Goal: Information Seeking & Learning: Check status

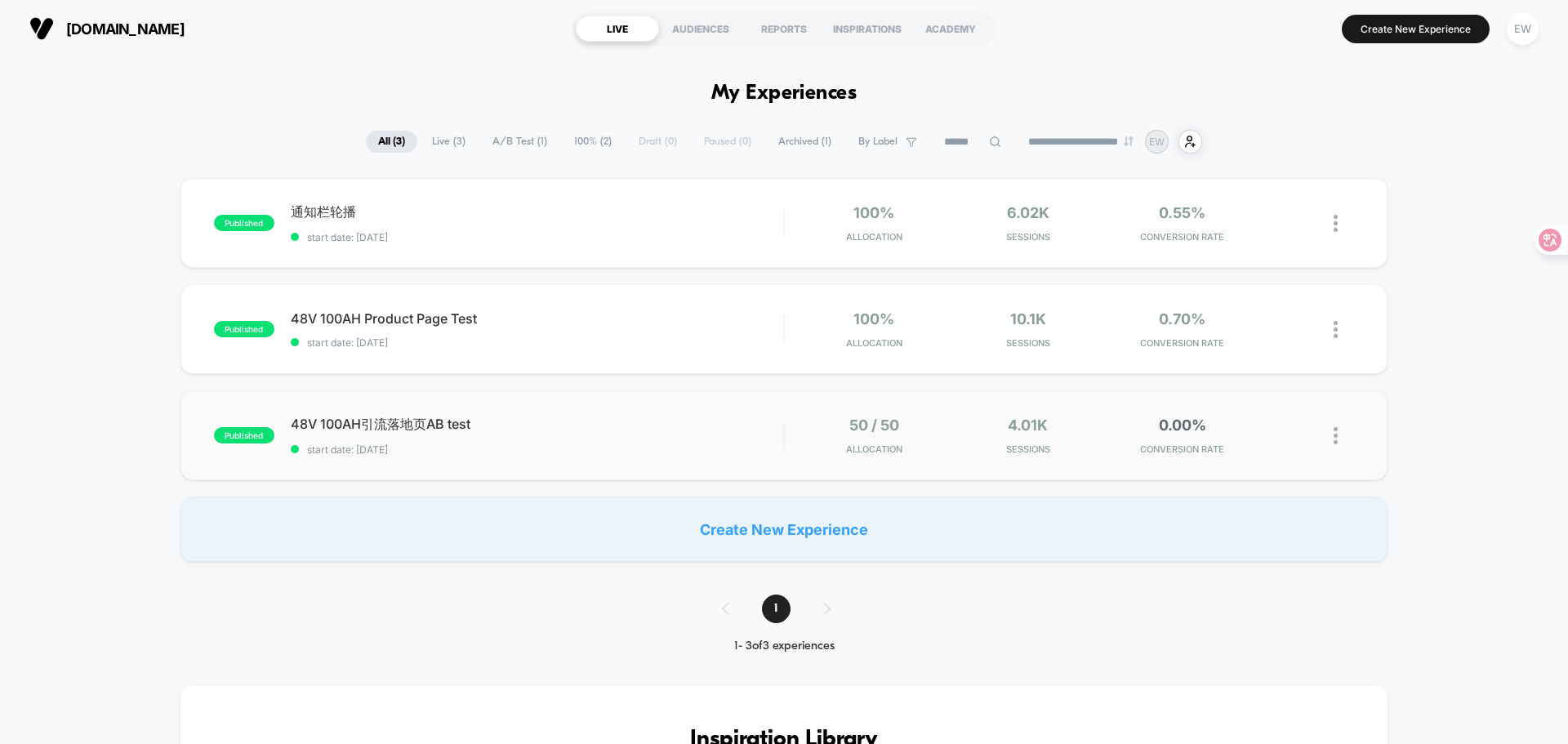
click at [570, 407] on div "published 48V 100AH引流落地页AB test start date: [DATE] 50 / 50 Allocation 4.01k Ses…" at bounding box center [784, 435] width 1207 height 90
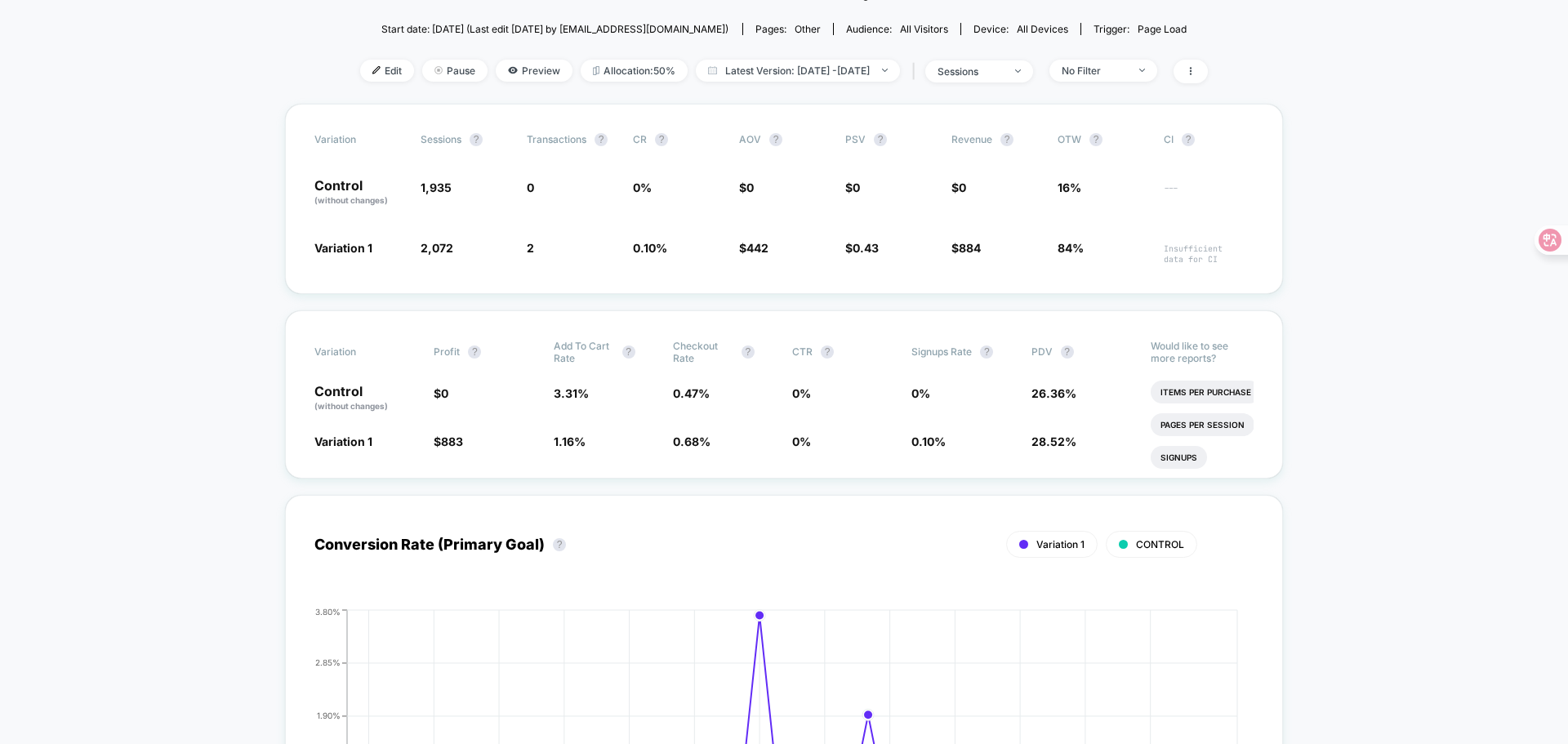
scroll to position [82, 0]
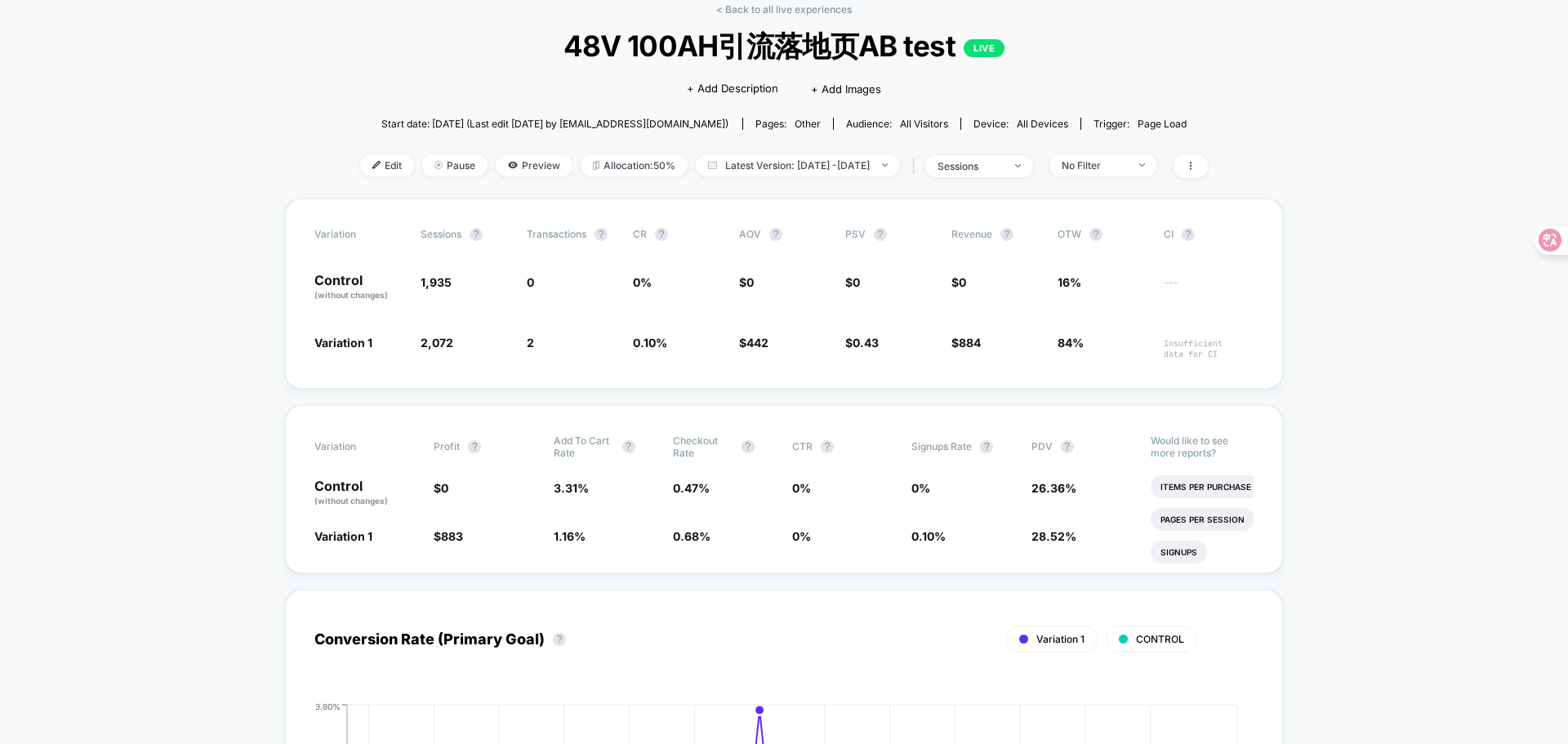
drag, startPoint x: 882, startPoint y: 3, endPoint x: 276, endPoint y: 84, distance: 611.4
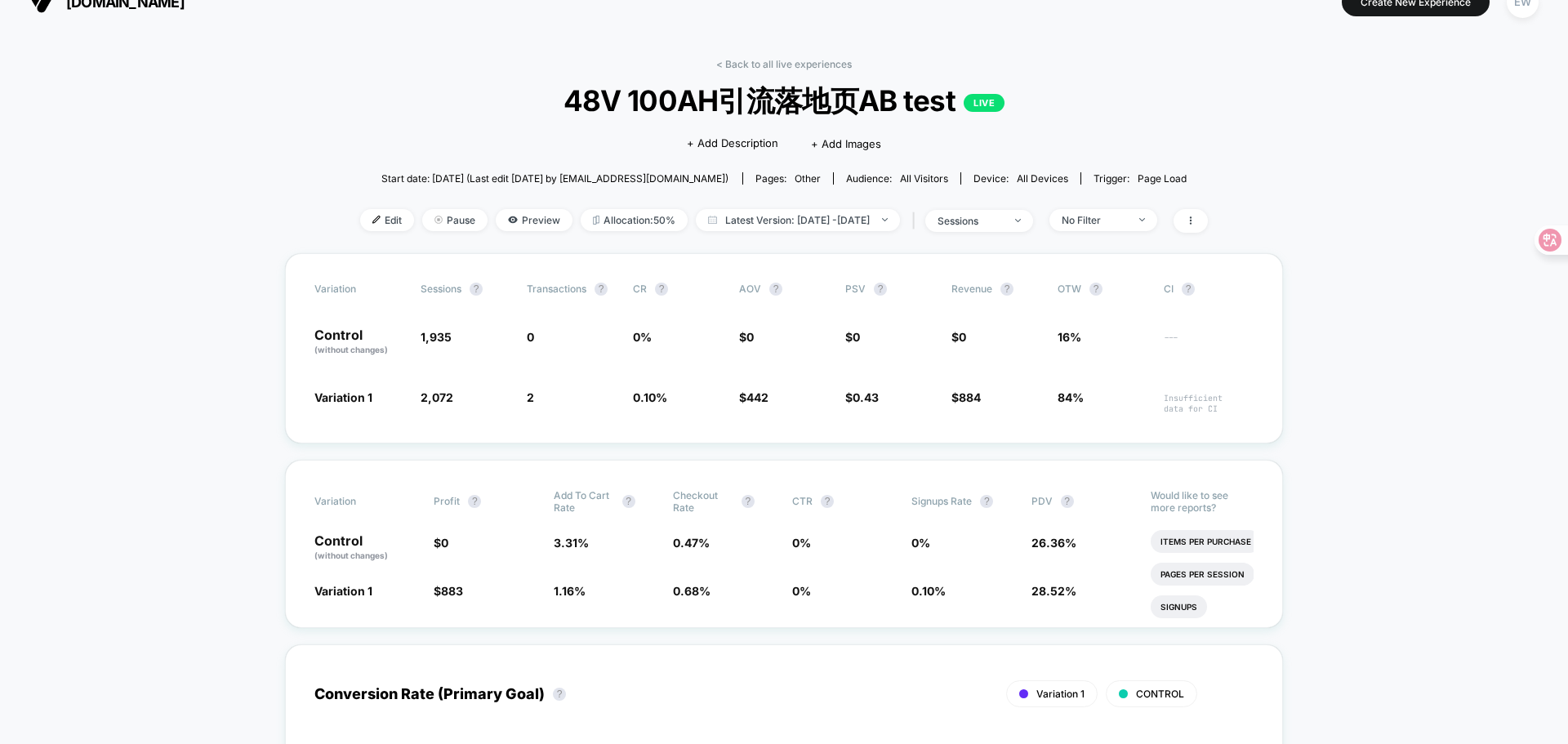
scroll to position [0, 0]
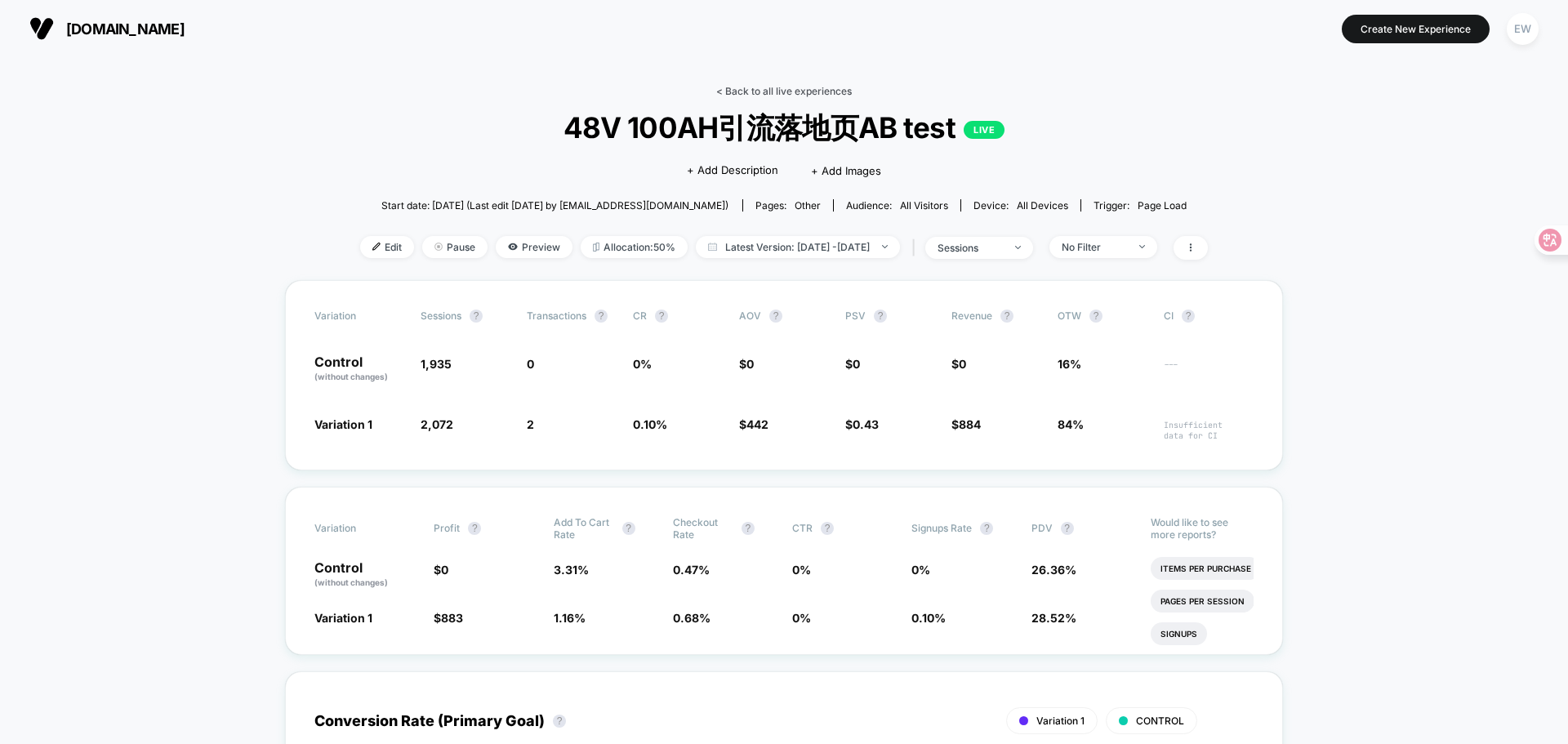
click at [740, 89] on link "< Back to all live experiences" at bounding box center [784, 92] width 136 height 12
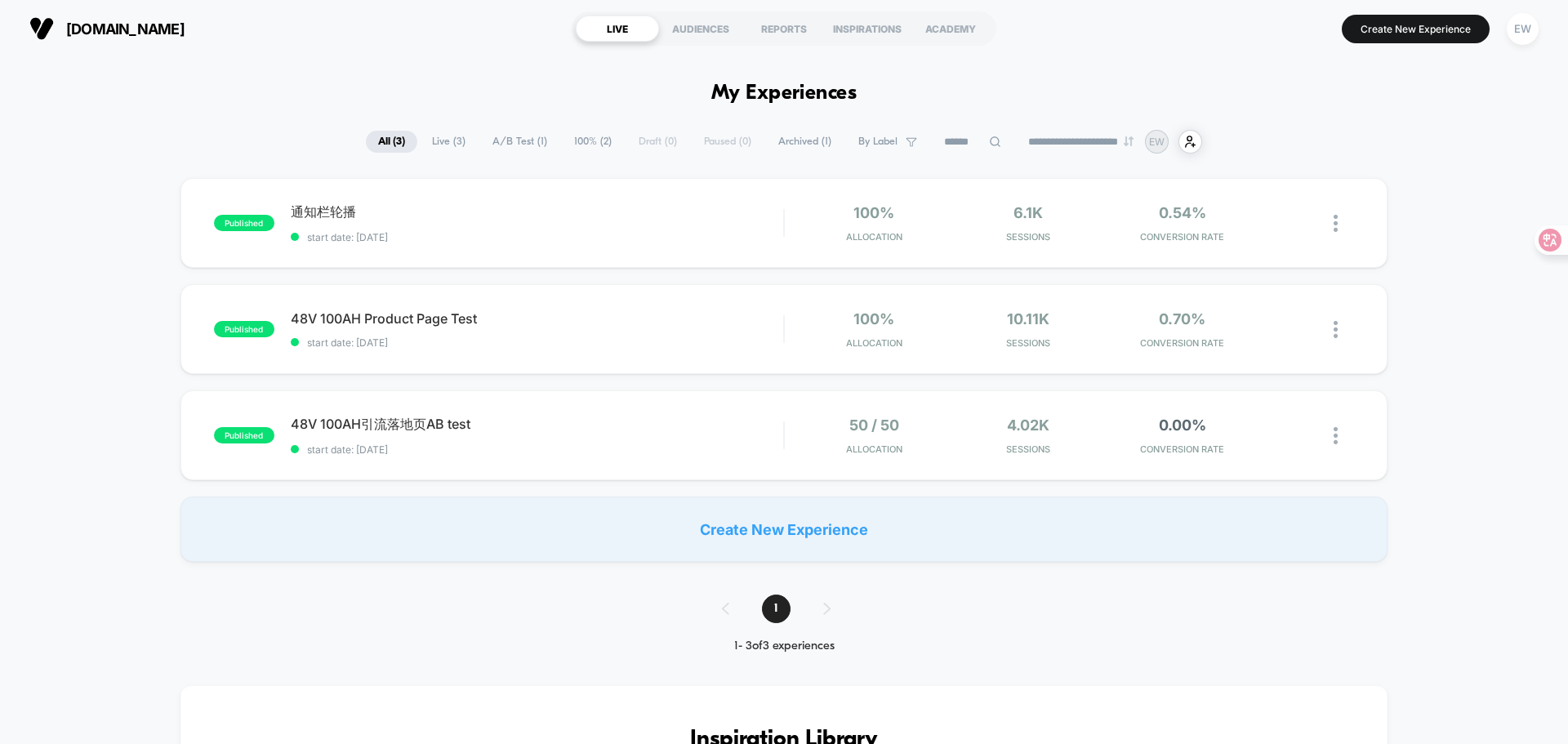
drag, startPoint x: 855, startPoint y: 0, endPoint x: 1286, endPoint y: 125, distance: 448.8
drag, startPoint x: 1315, startPoint y: 4, endPoint x: 1002, endPoint y: 77, distance: 321.4
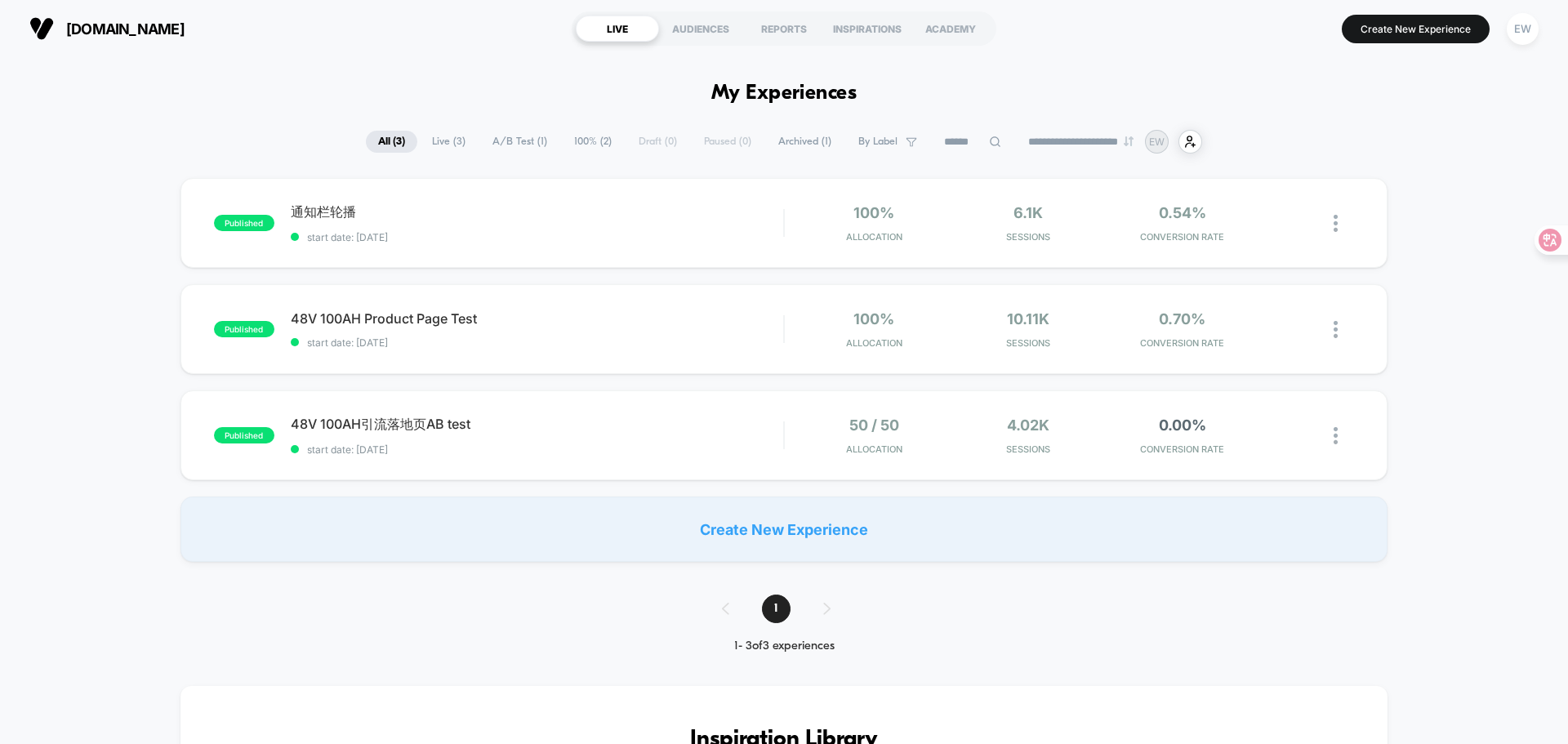
click at [794, 140] on span "Archived ( 1 )" at bounding box center [804, 141] width 77 height 22
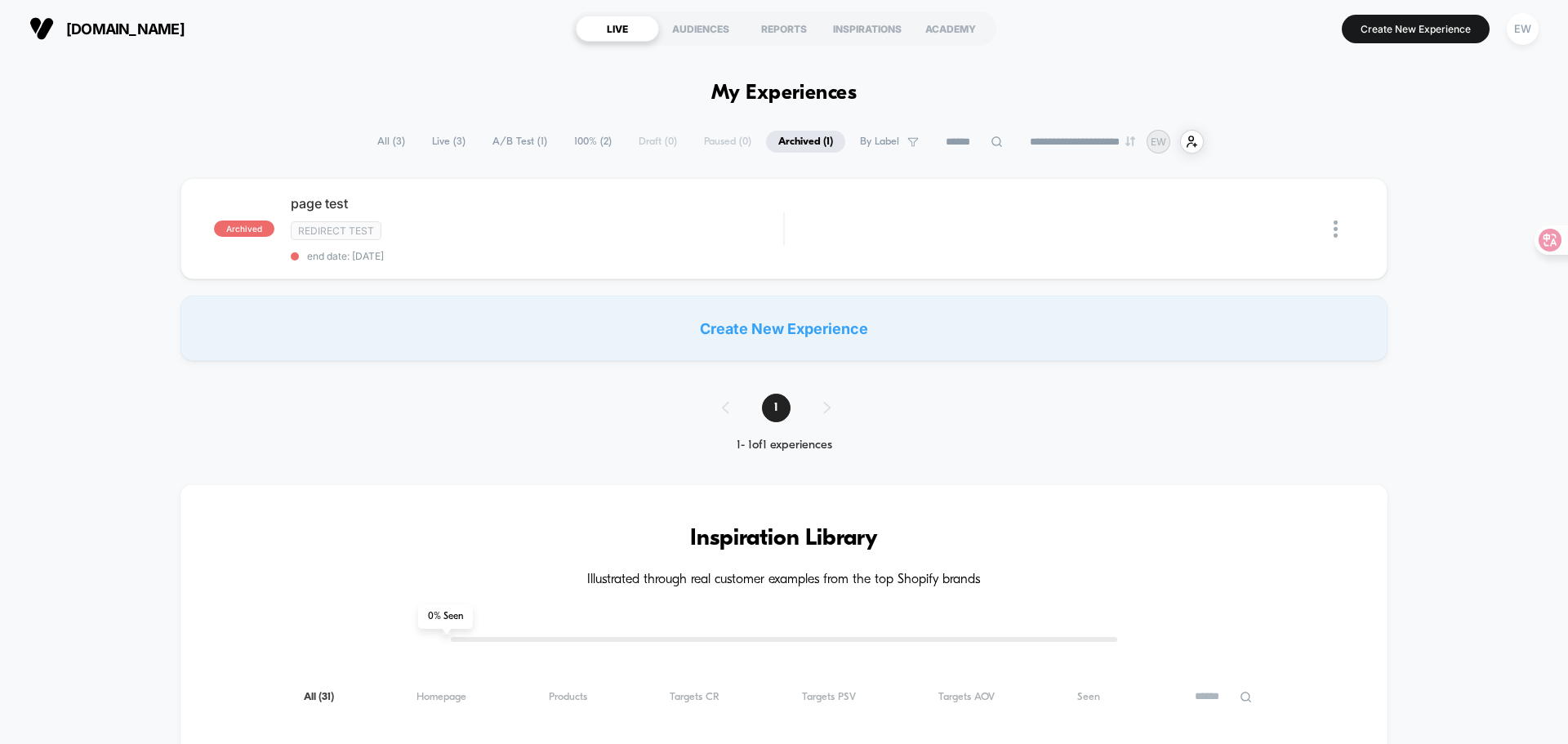
click at [380, 136] on span "All ( 3 )" at bounding box center [391, 141] width 52 height 22
